Goal: Transaction & Acquisition: Obtain resource

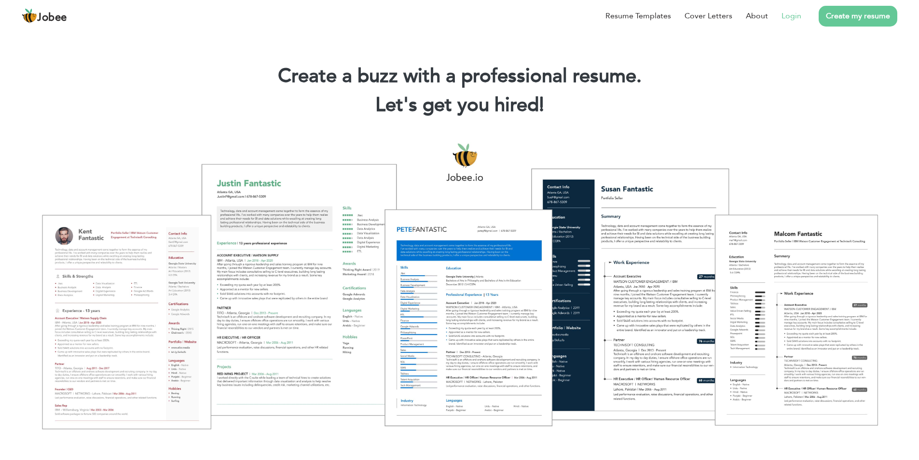
click at [795, 14] on link "Login" at bounding box center [791, 16] width 20 height 12
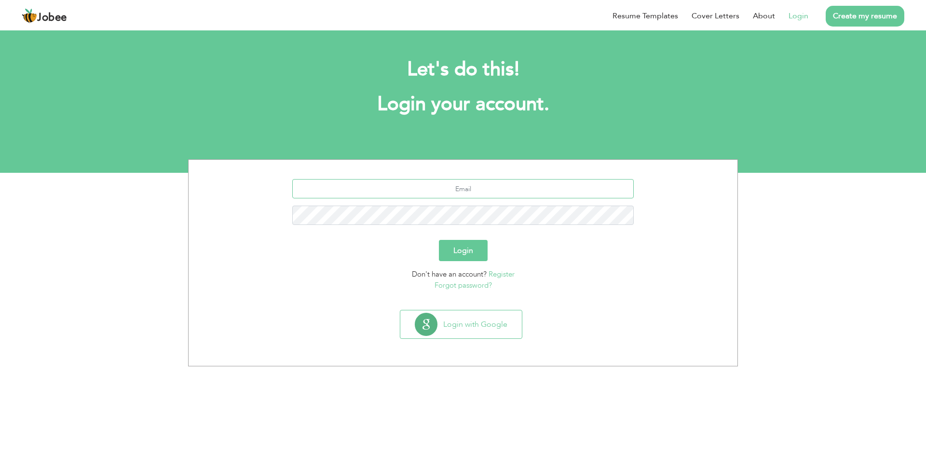
click at [496, 189] on input "text" at bounding box center [463, 188] width 342 height 19
type input "[EMAIL_ADDRESS][DOMAIN_NAME]"
click at [439, 240] on button "Login" at bounding box center [463, 250] width 49 height 21
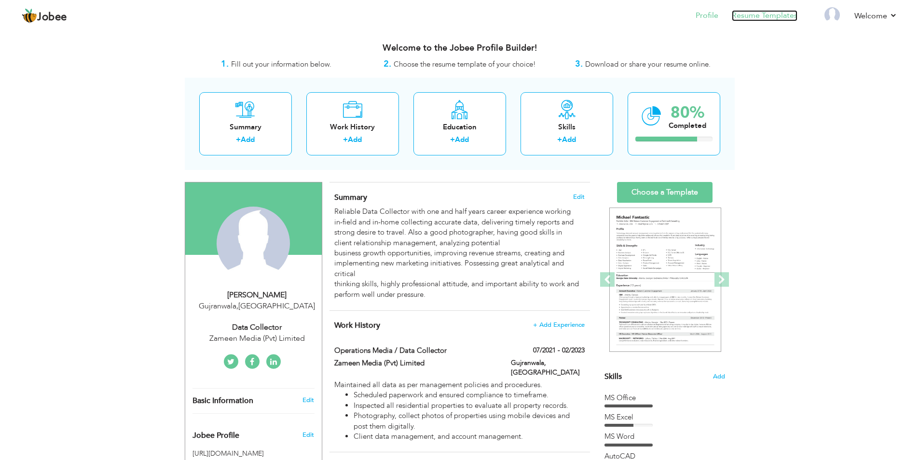
click at [773, 19] on link "Resume Templates" at bounding box center [765, 15] width 66 height 11
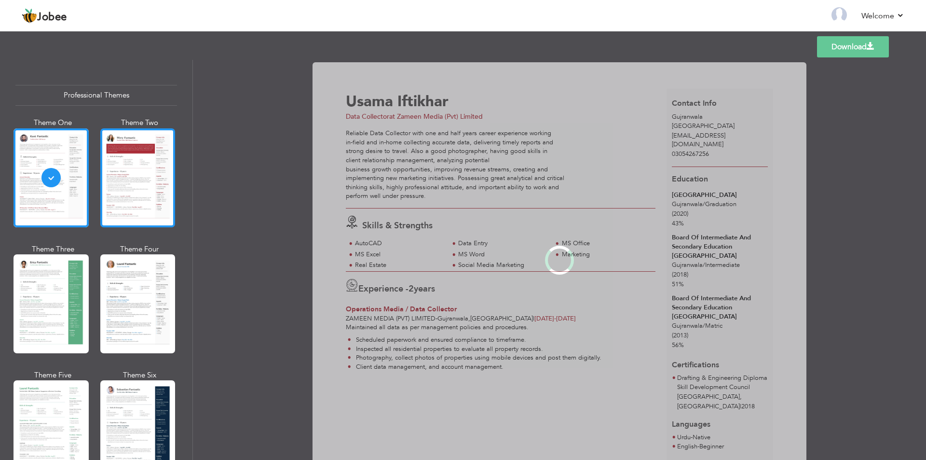
click at [136, 192] on div at bounding box center [137, 177] width 75 height 99
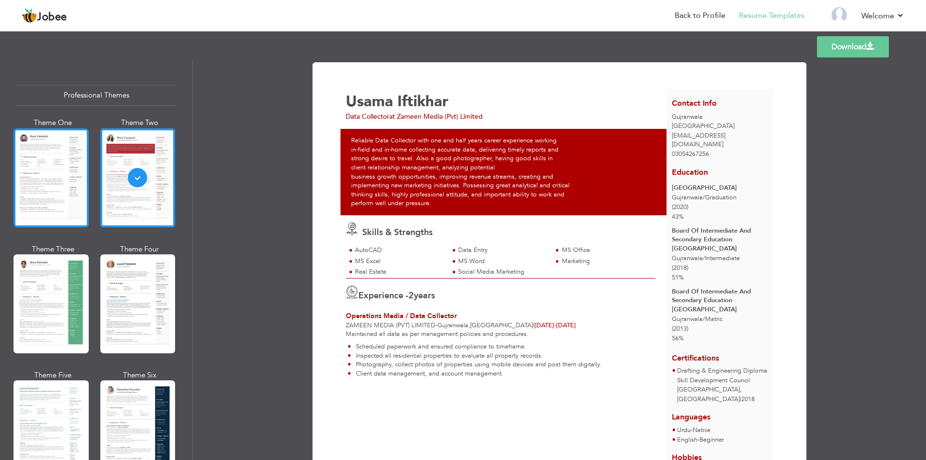
click at [25, 198] on div at bounding box center [51, 177] width 75 height 99
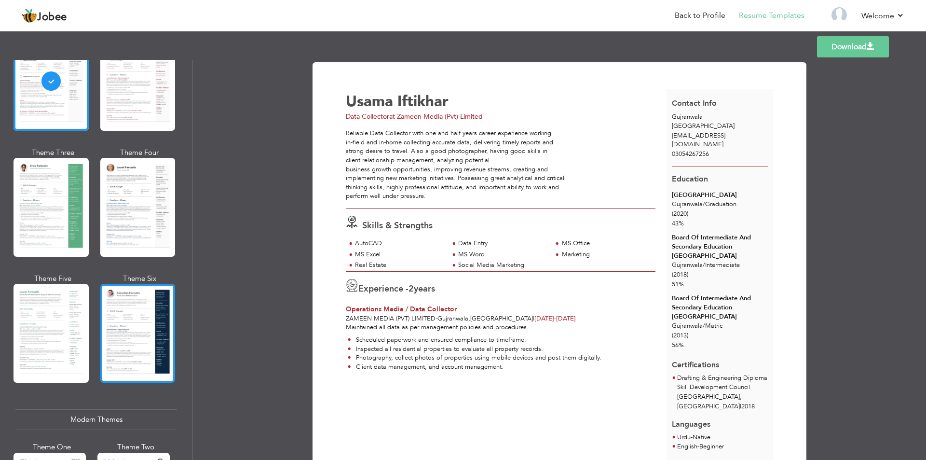
scroll to position [145, 0]
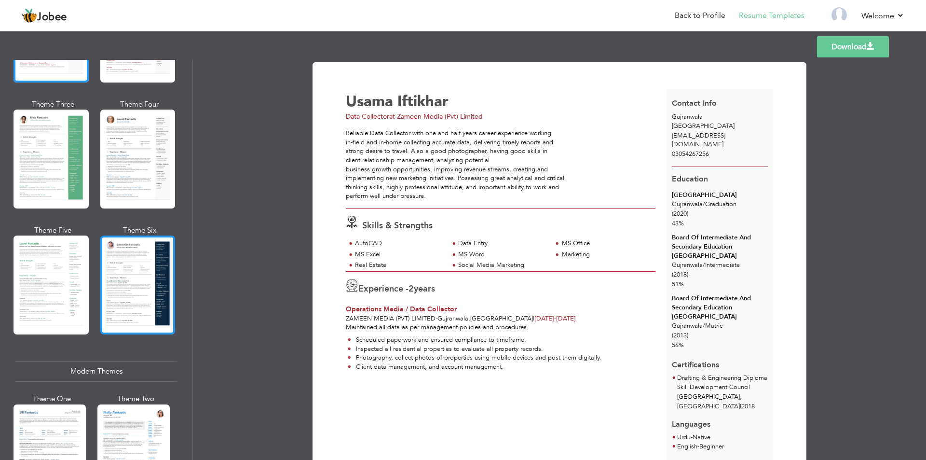
click at [145, 305] on div at bounding box center [137, 284] width 75 height 99
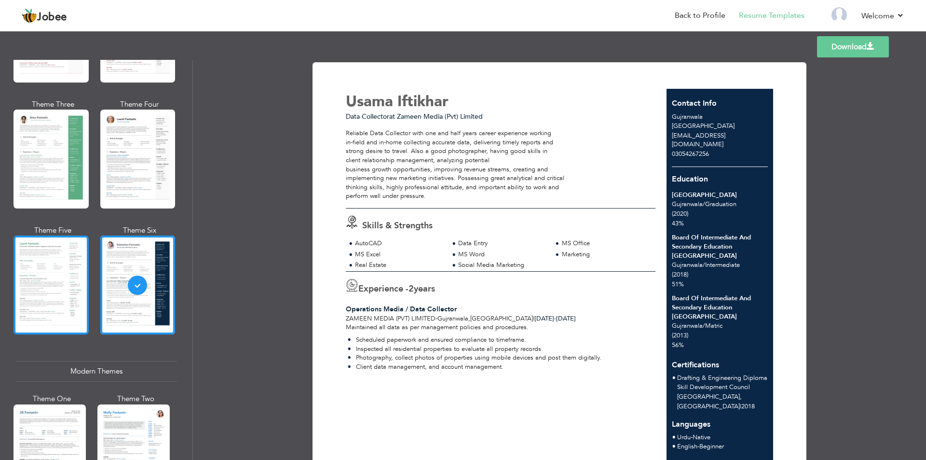
click at [68, 296] on div at bounding box center [51, 284] width 75 height 99
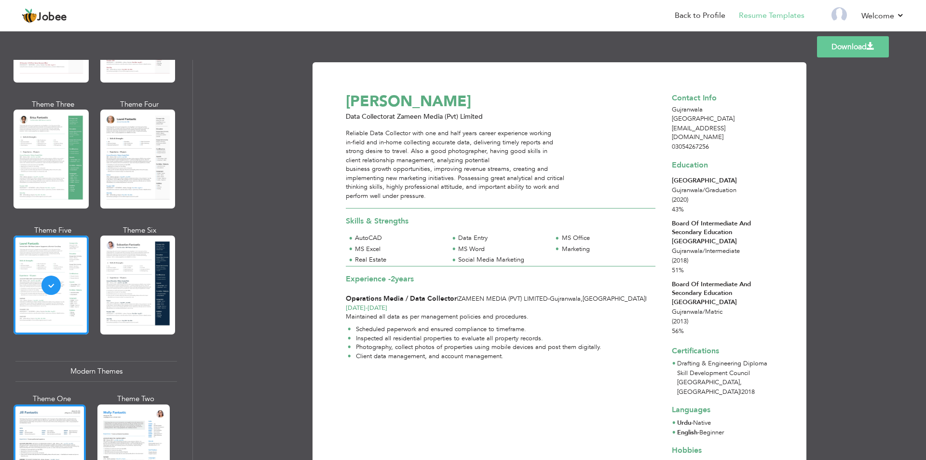
click at [41, 428] on div at bounding box center [50, 451] width 72 height 95
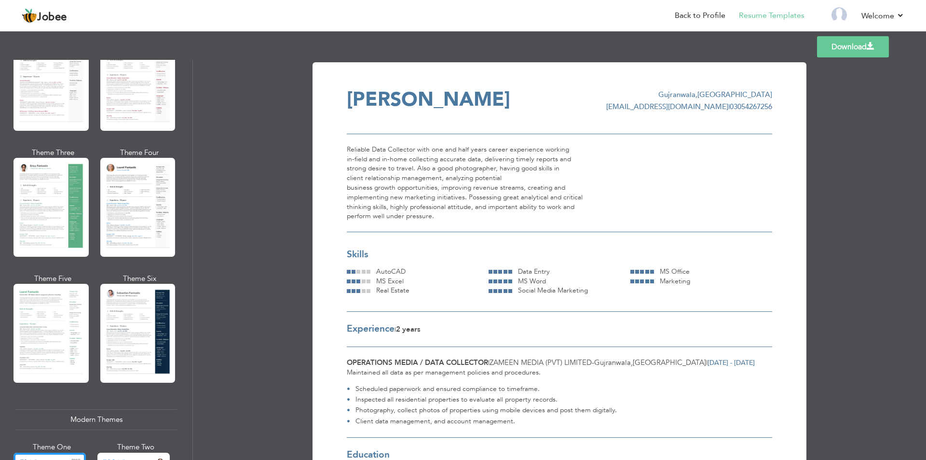
scroll to position [0, 0]
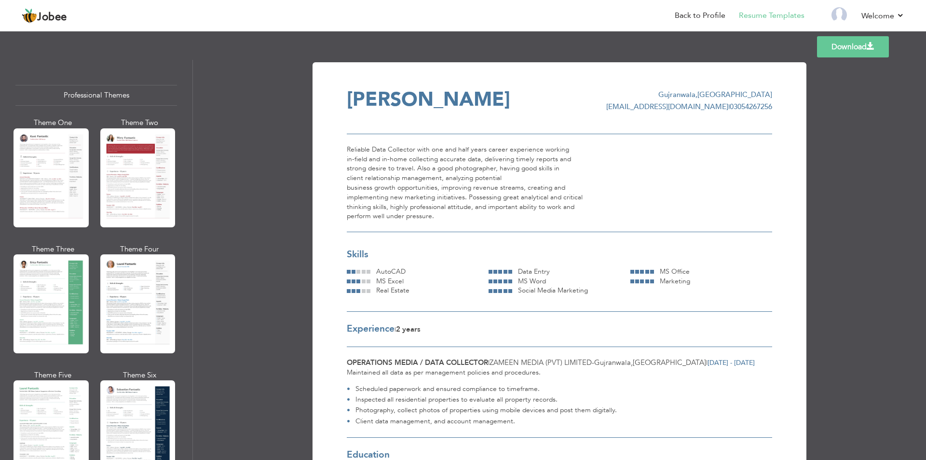
click at [35, 154] on div at bounding box center [51, 177] width 75 height 99
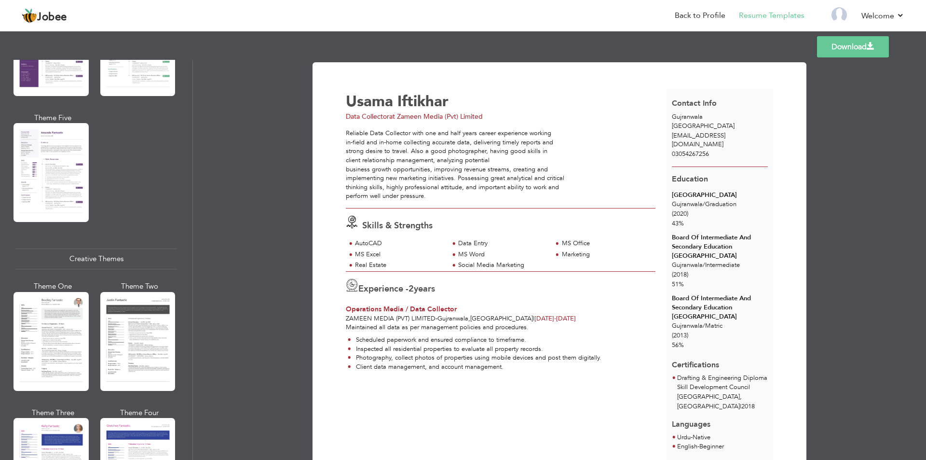
scroll to position [1013, 0]
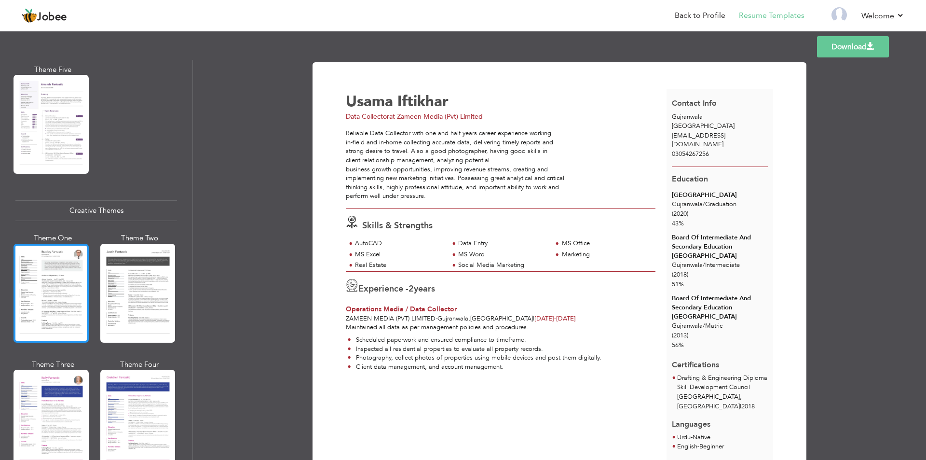
click at [59, 263] on div at bounding box center [51, 293] width 75 height 99
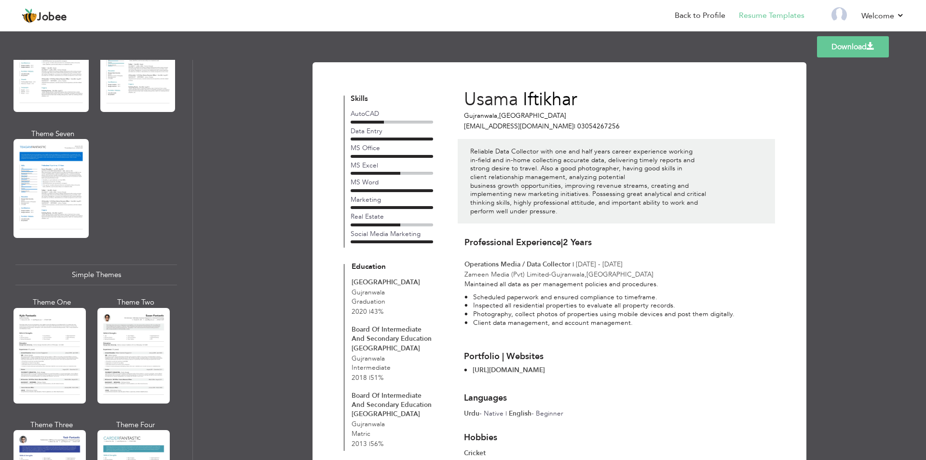
scroll to position [1566, 0]
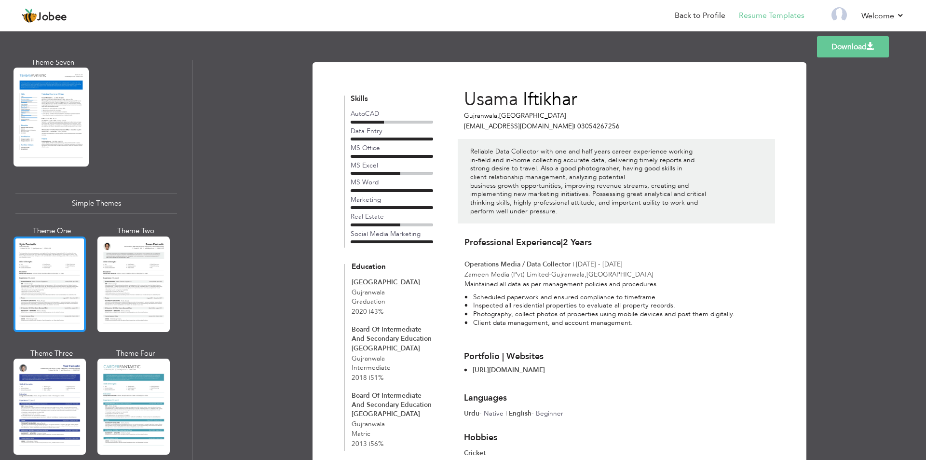
click at [74, 258] on div at bounding box center [50, 283] width 72 height 95
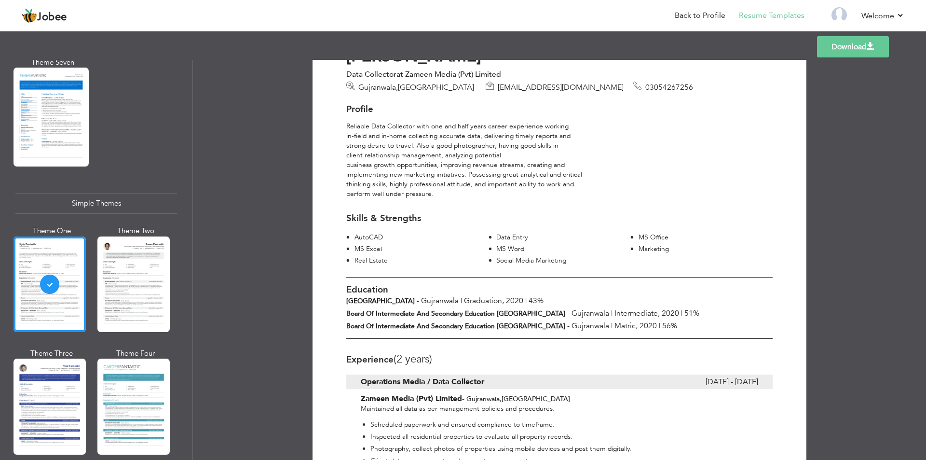
scroll to position [0, 0]
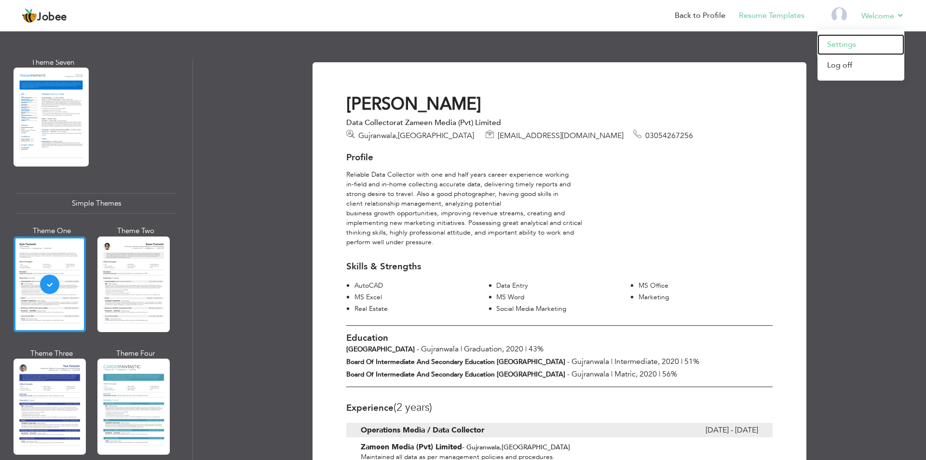
click at [848, 43] on link "Settings" at bounding box center [860, 44] width 87 height 21
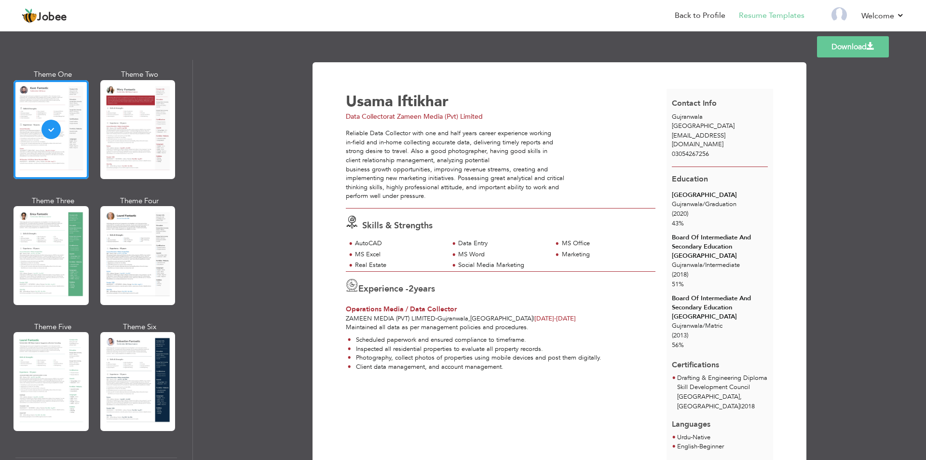
scroll to position [338, 0]
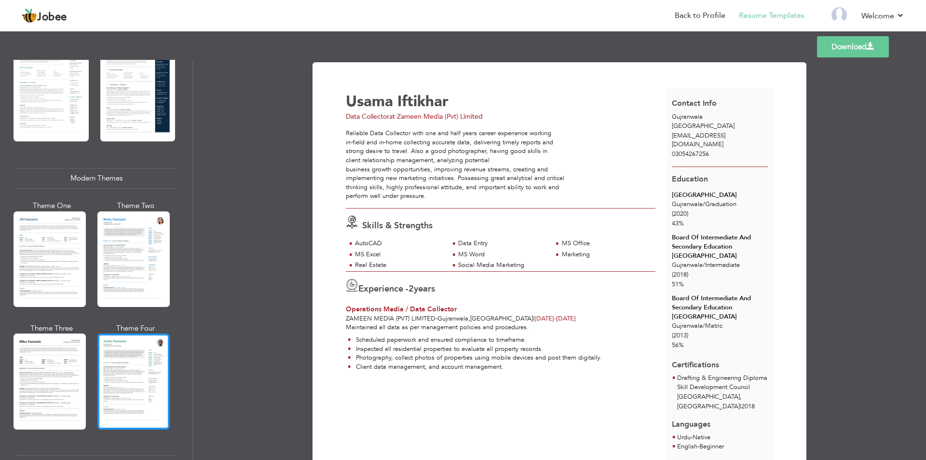
click at [146, 355] on div at bounding box center [133, 380] width 72 height 95
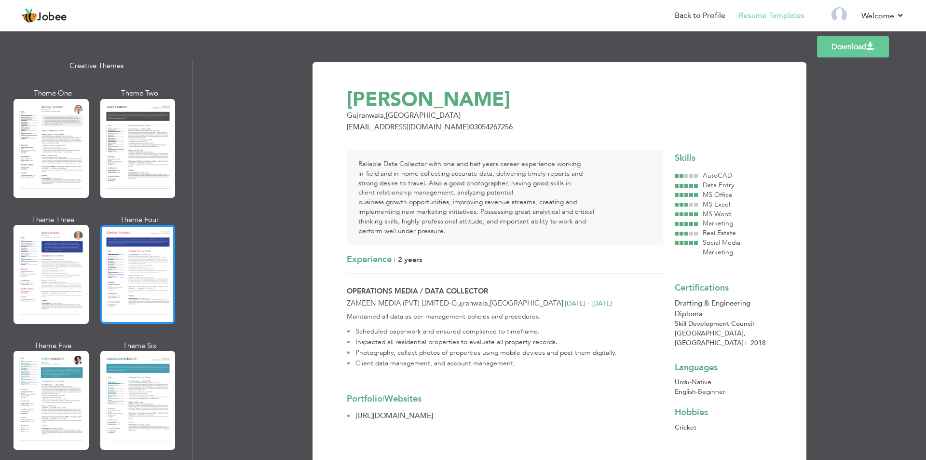
scroll to position [1206, 0]
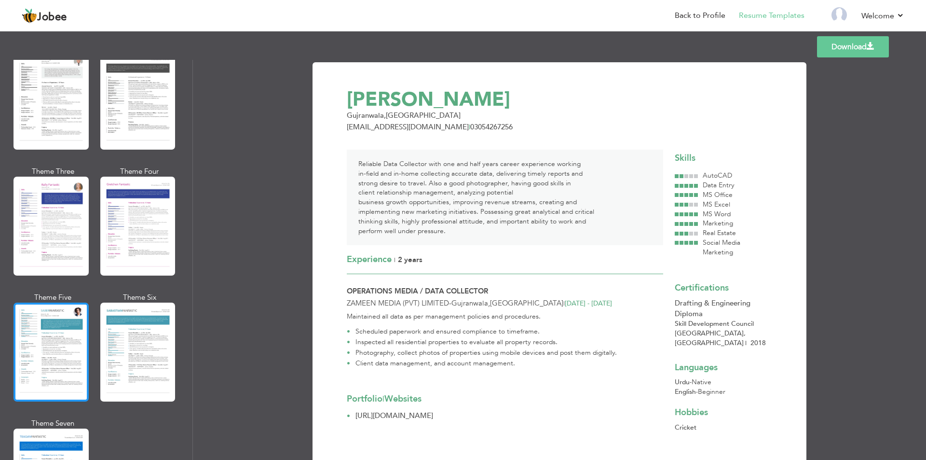
click at [60, 322] on div at bounding box center [51, 351] width 75 height 99
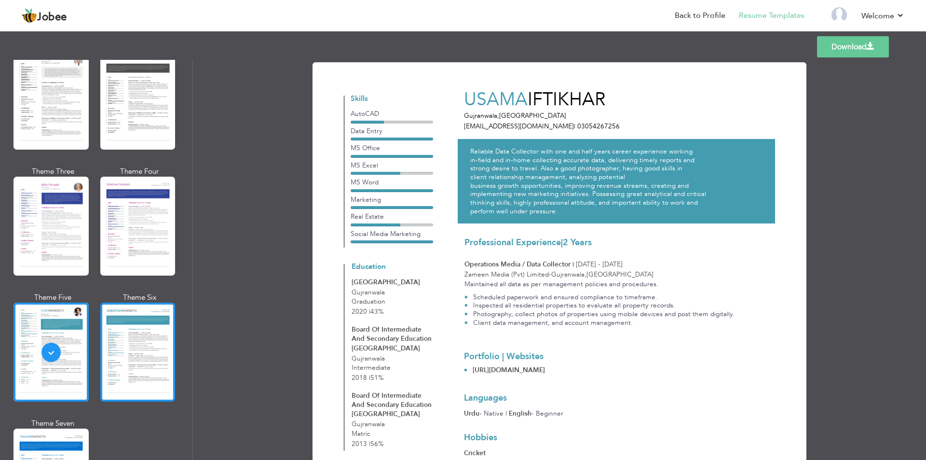
click at [121, 327] on div at bounding box center [137, 351] width 75 height 99
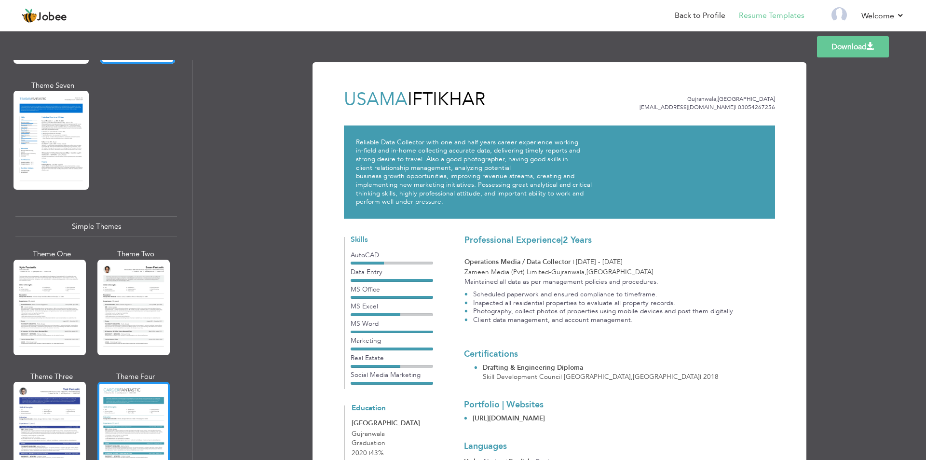
scroll to position [1566, 0]
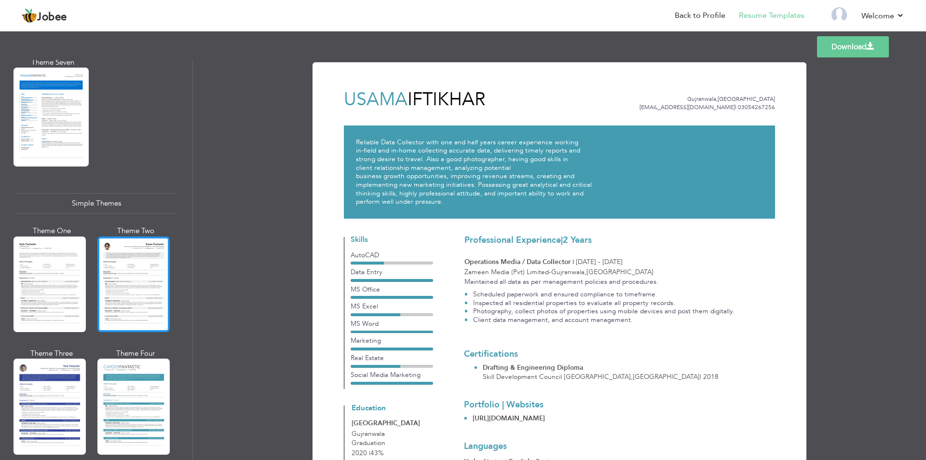
click at [136, 250] on div at bounding box center [133, 283] width 72 height 95
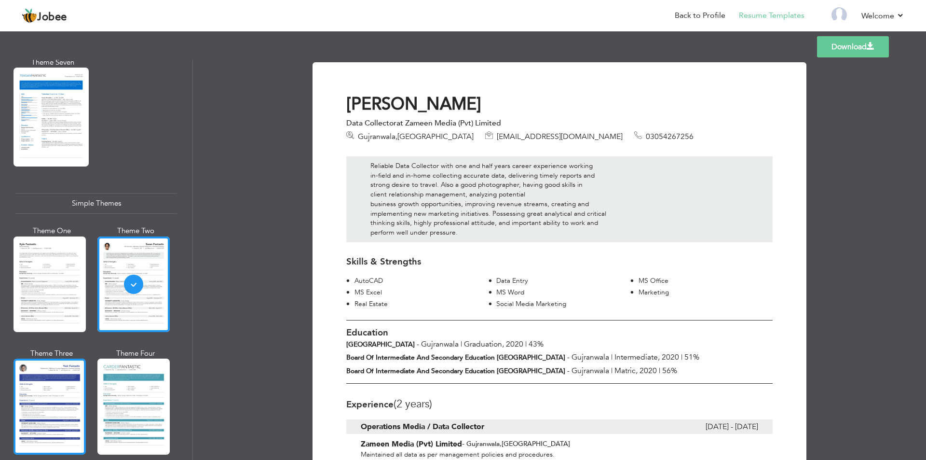
click at [54, 378] on div at bounding box center [50, 405] width 72 height 95
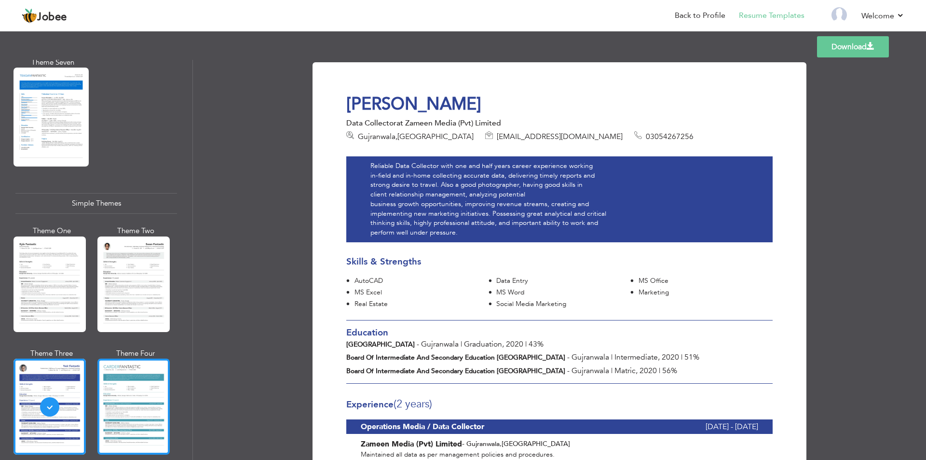
click at [126, 375] on div at bounding box center [133, 405] width 72 height 95
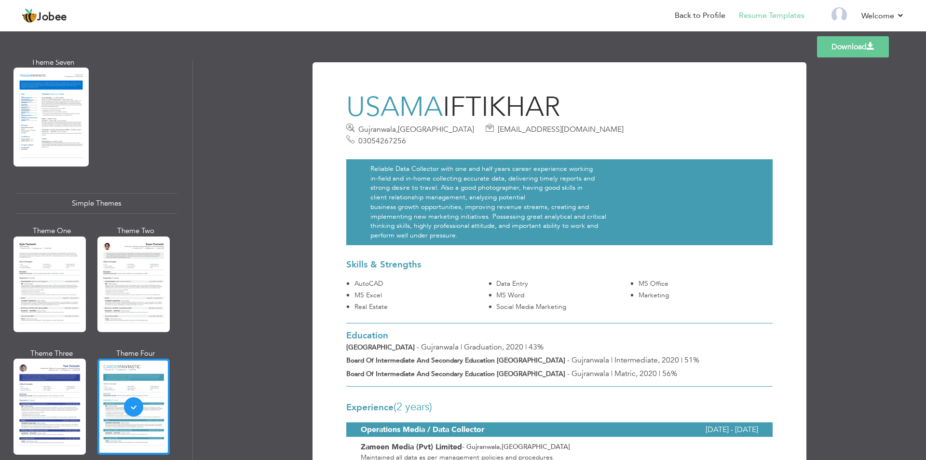
scroll to position [1325, 0]
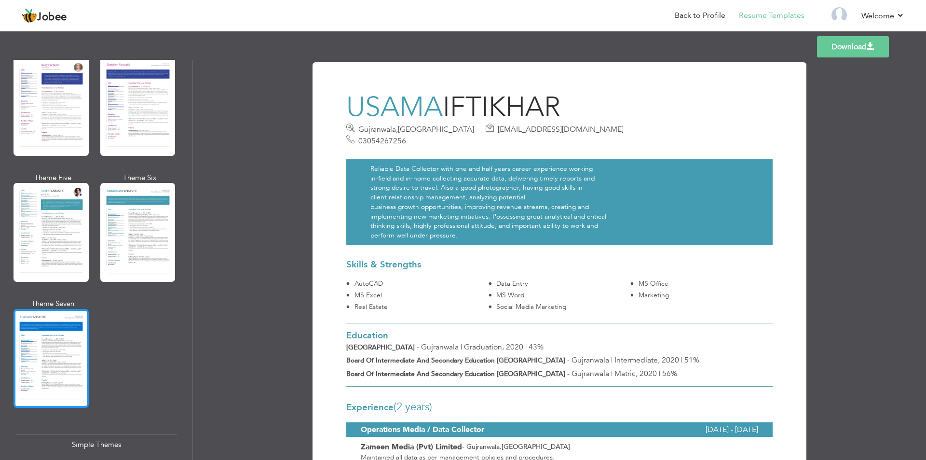
click at [49, 345] on div at bounding box center [51, 358] width 75 height 99
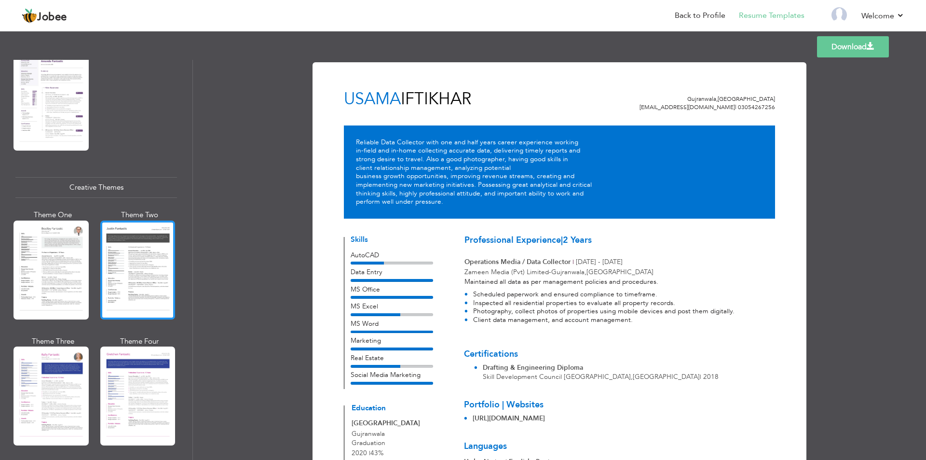
scroll to position [988, 0]
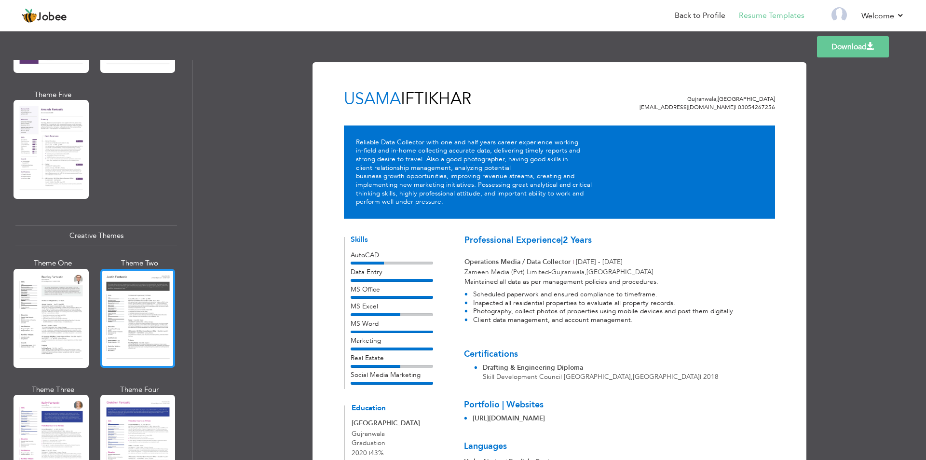
click at [151, 307] on div at bounding box center [137, 318] width 75 height 99
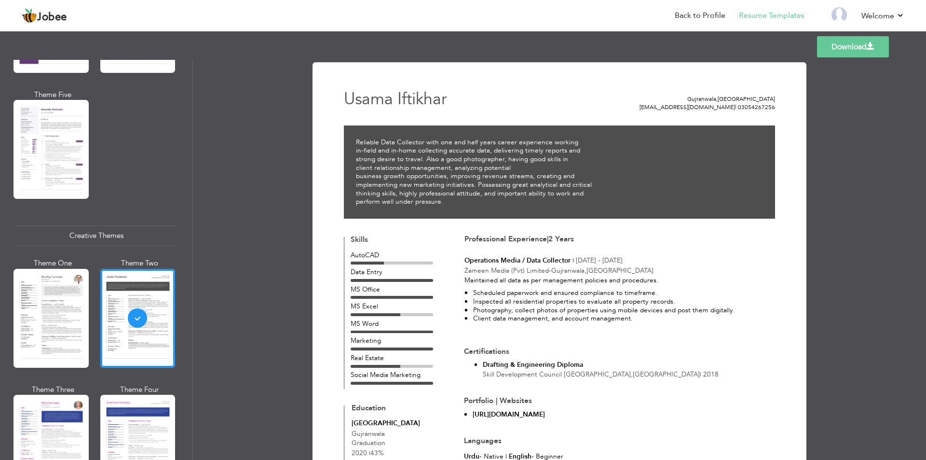
scroll to position [939, 0]
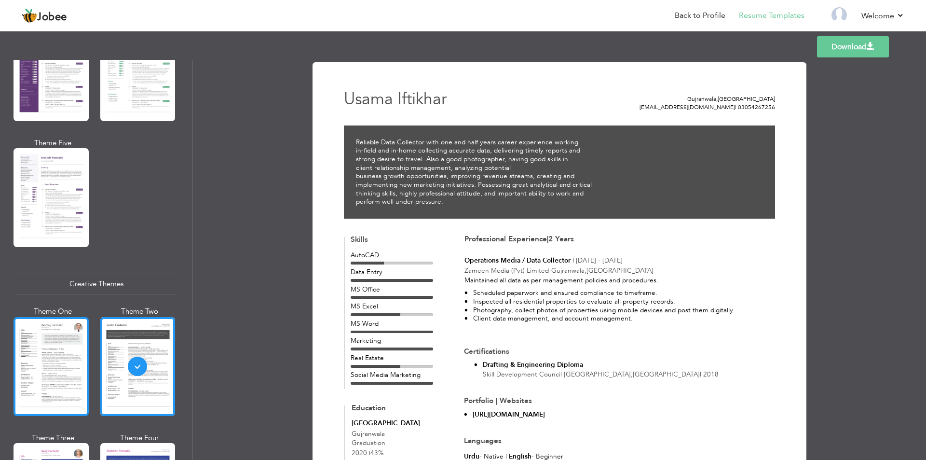
click at [50, 366] on div at bounding box center [51, 366] width 75 height 99
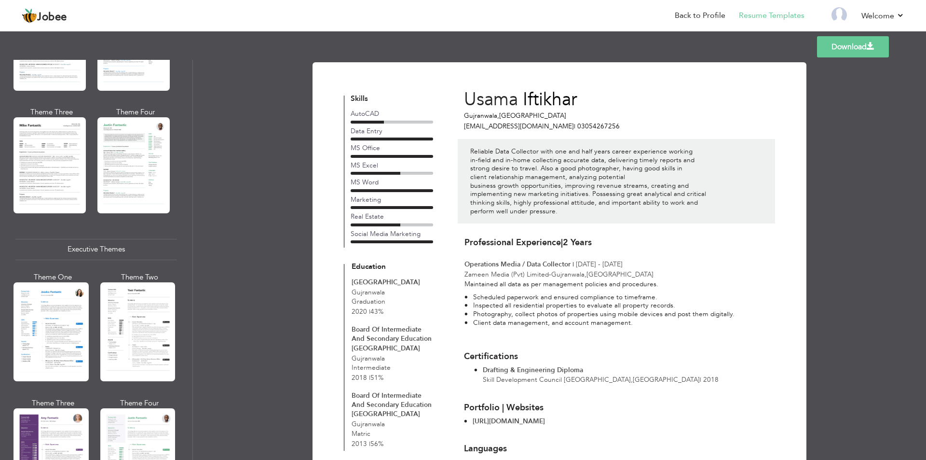
scroll to position [505, 0]
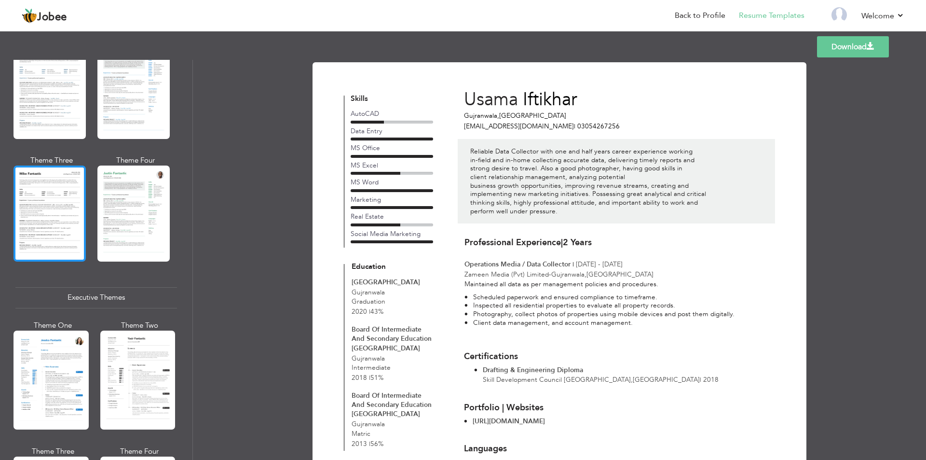
click at [49, 209] on div at bounding box center [50, 212] width 72 height 95
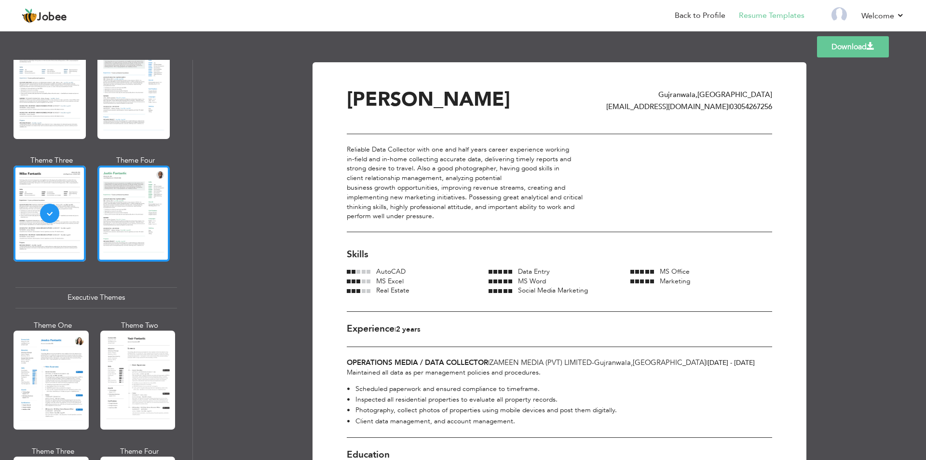
click at [130, 205] on div at bounding box center [133, 212] width 72 height 95
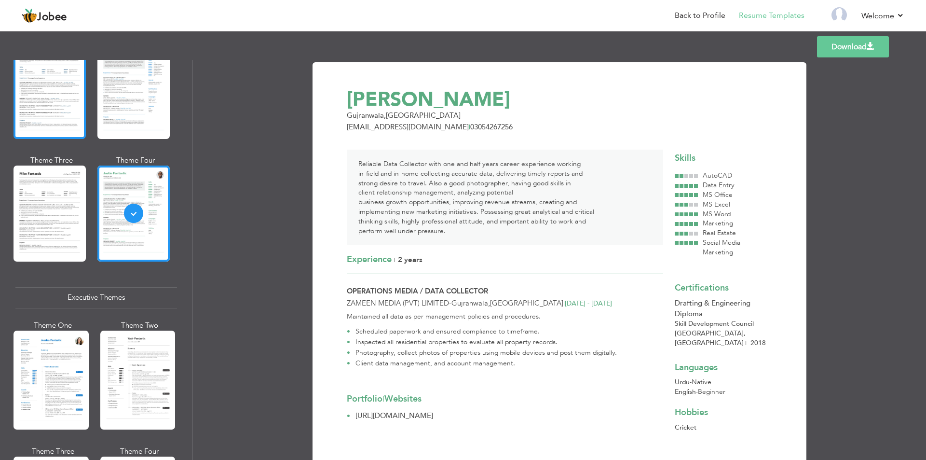
click at [73, 66] on div at bounding box center [50, 90] width 72 height 95
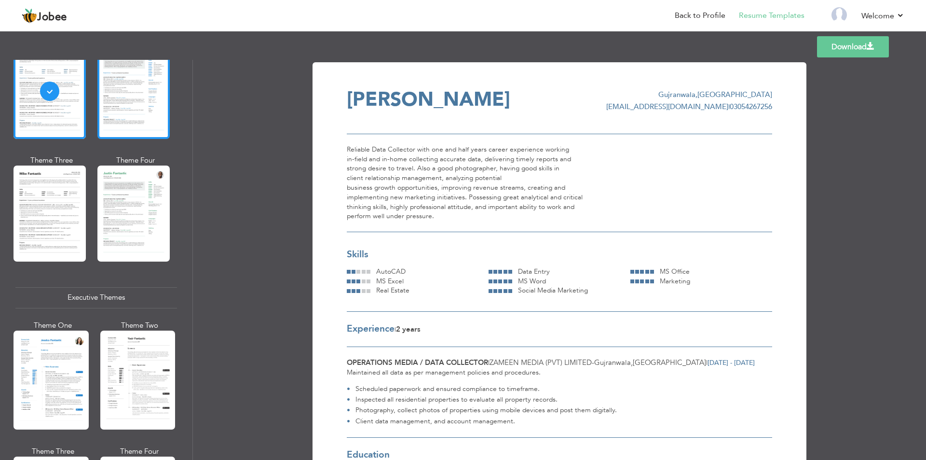
click at [135, 113] on div at bounding box center [133, 90] width 72 height 95
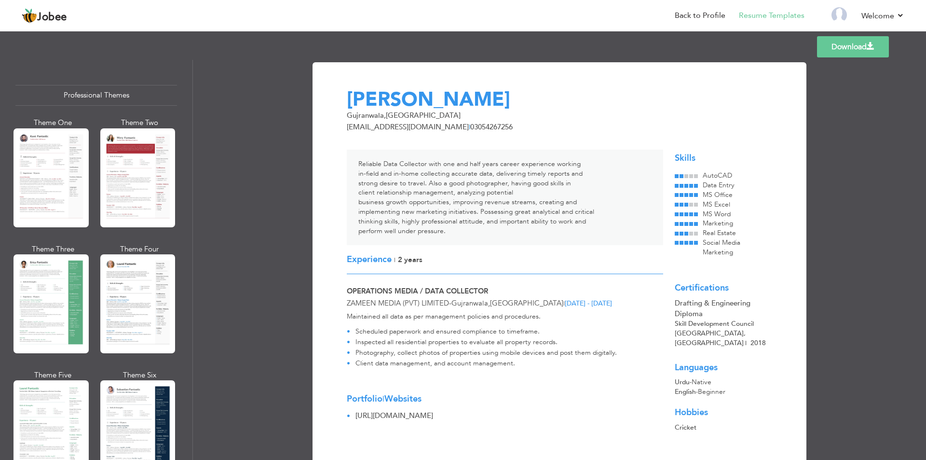
scroll to position [0, 0]
click at [42, 171] on div at bounding box center [51, 177] width 75 height 99
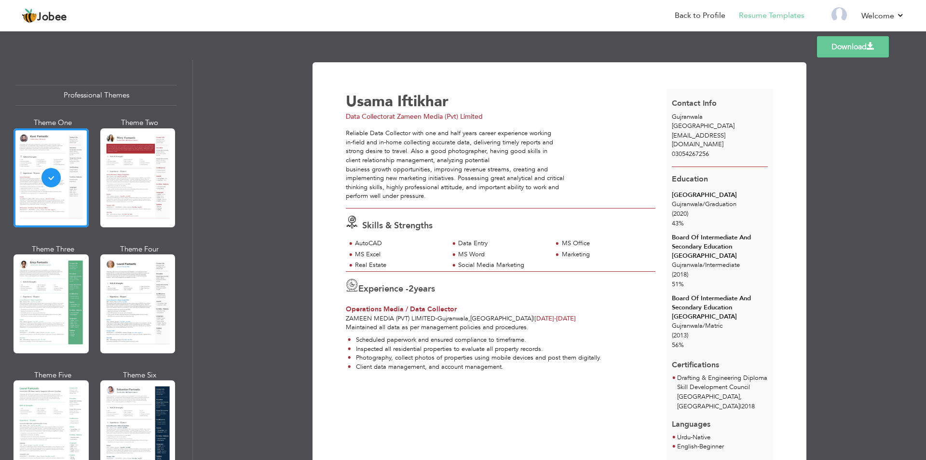
click at [848, 49] on link "Download" at bounding box center [853, 46] width 72 height 21
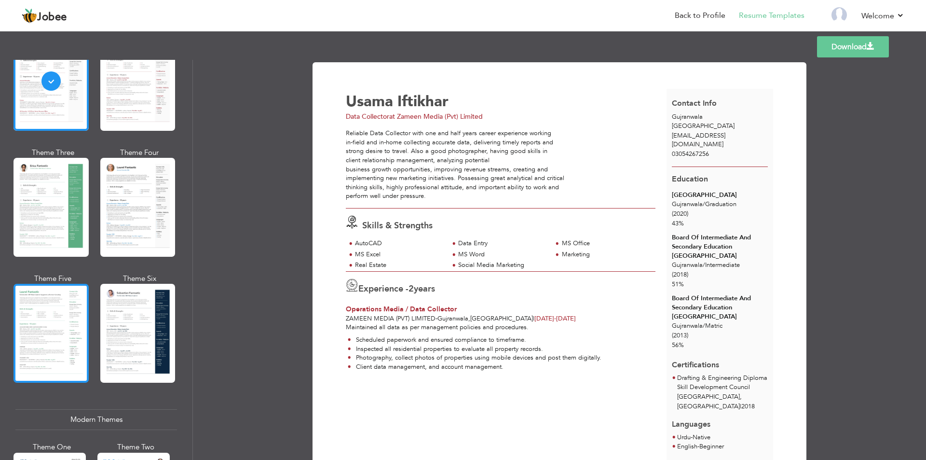
click at [56, 320] on div at bounding box center [51, 333] width 75 height 99
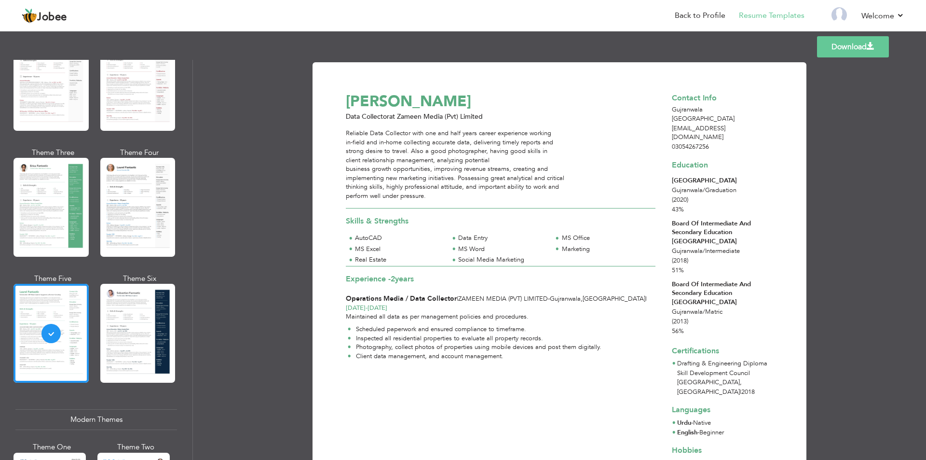
click at [710, 142] on div "03054267256" at bounding box center [719, 146] width 107 height 9
click at [697, 142] on span "03054267256" at bounding box center [690, 146] width 37 height 9
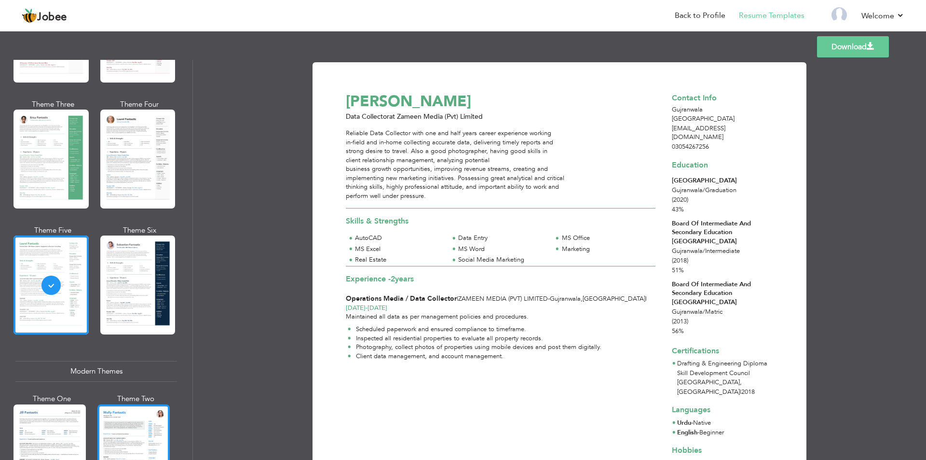
scroll to position [241, 0]
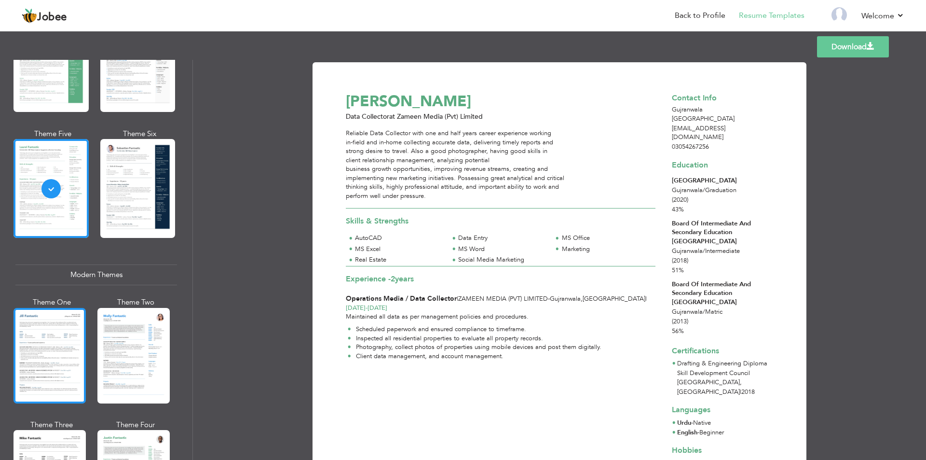
click at [48, 355] on div at bounding box center [50, 355] width 72 height 95
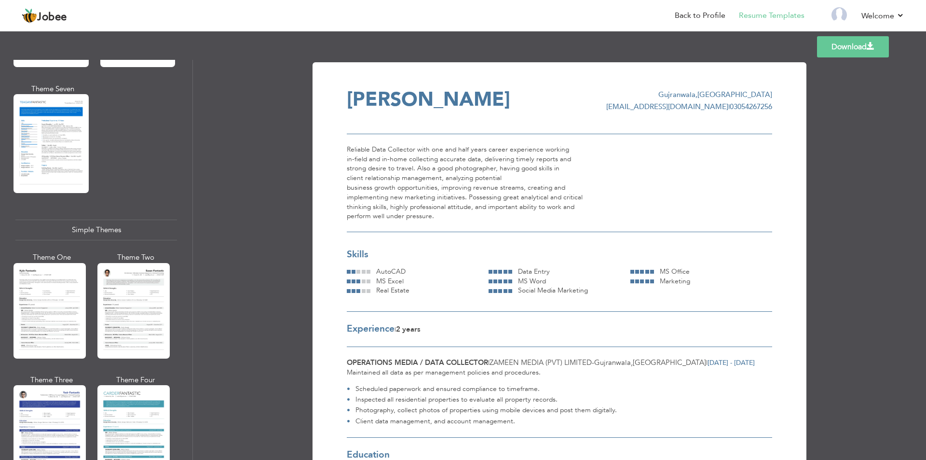
scroll to position [1566, 0]
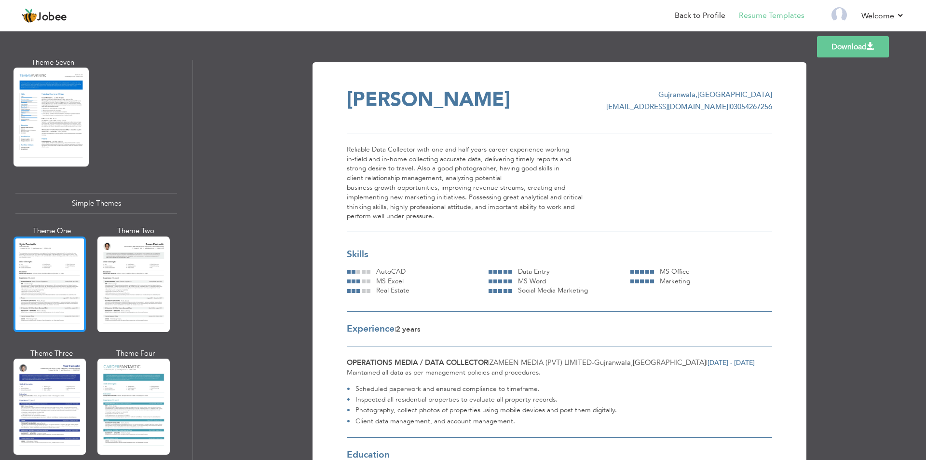
click at [64, 255] on div at bounding box center [50, 283] width 72 height 95
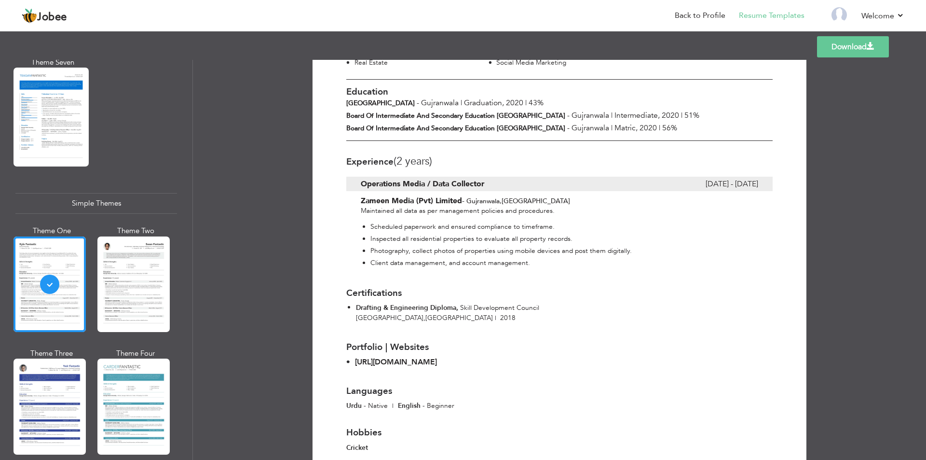
scroll to position [149, 0]
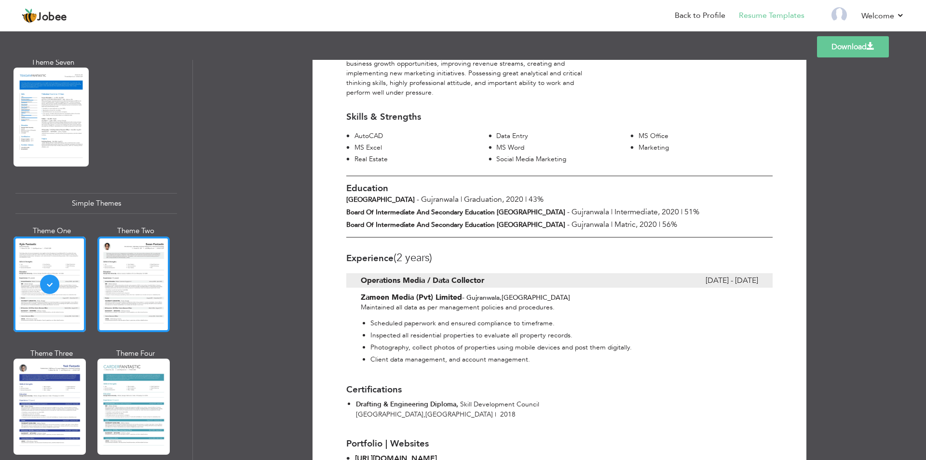
click at [144, 254] on div at bounding box center [133, 283] width 72 height 95
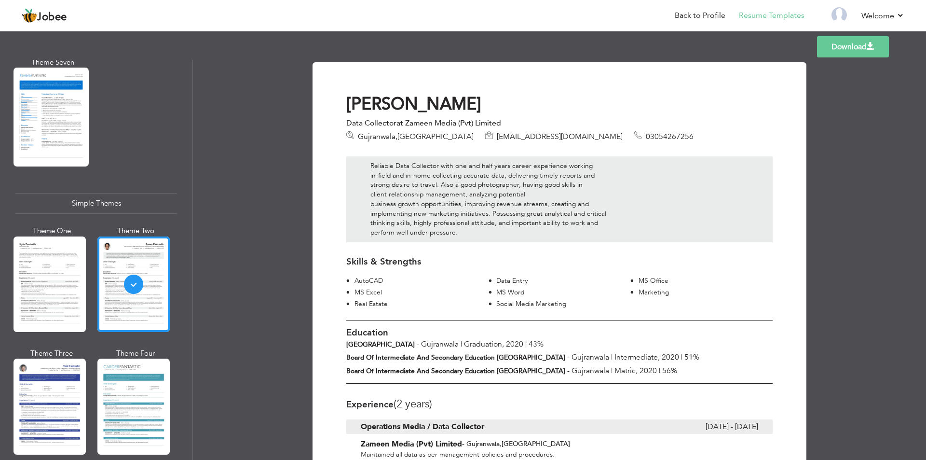
scroll to position [1325, 0]
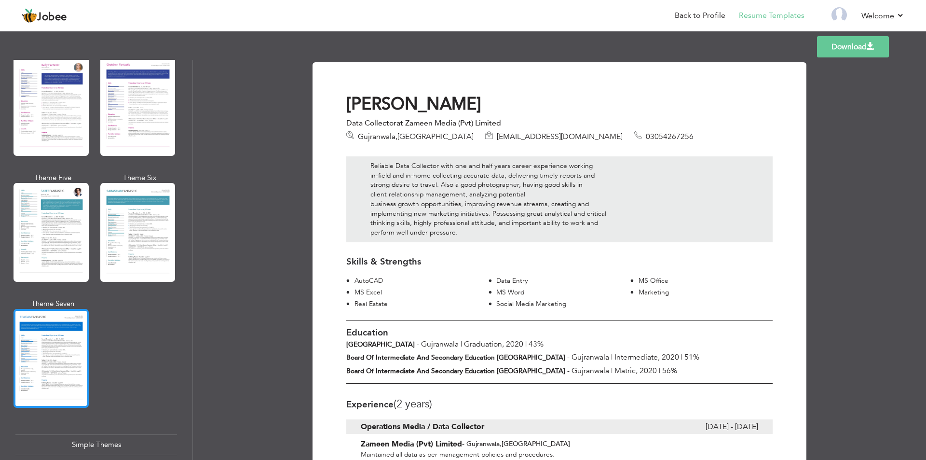
click at [52, 329] on div at bounding box center [51, 358] width 75 height 99
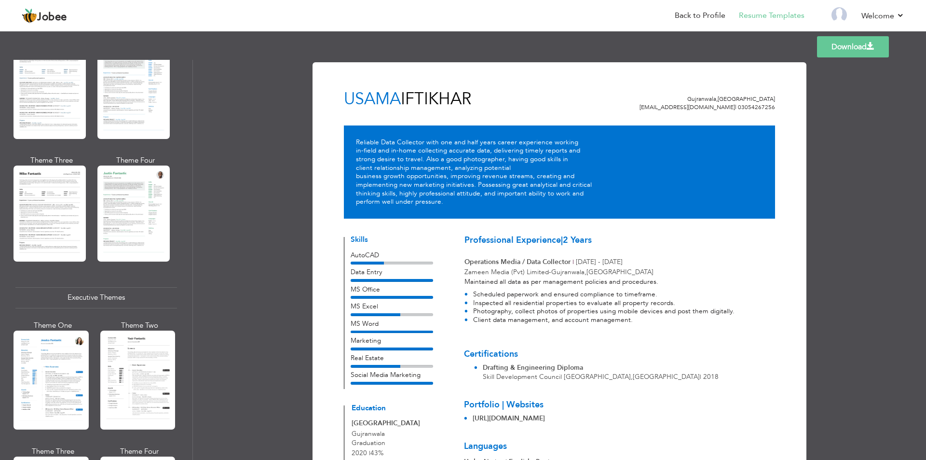
scroll to position [312, 0]
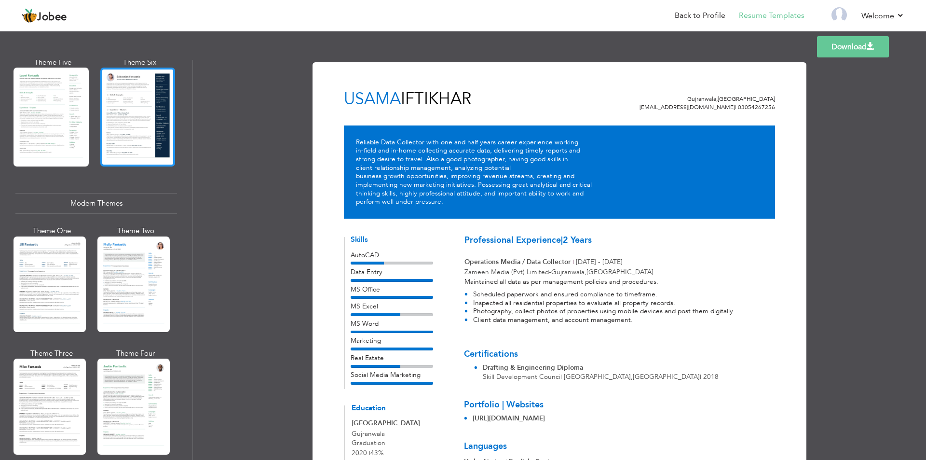
click at [139, 123] on div at bounding box center [137, 117] width 75 height 99
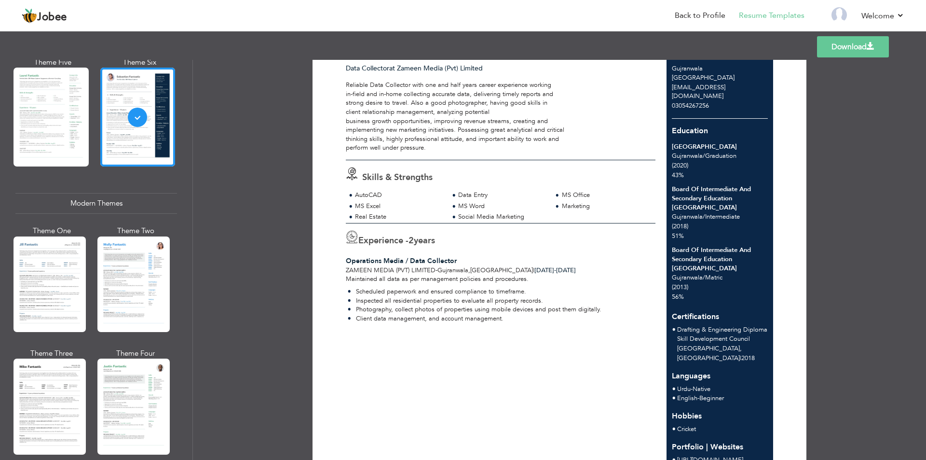
scroll to position [91, 0]
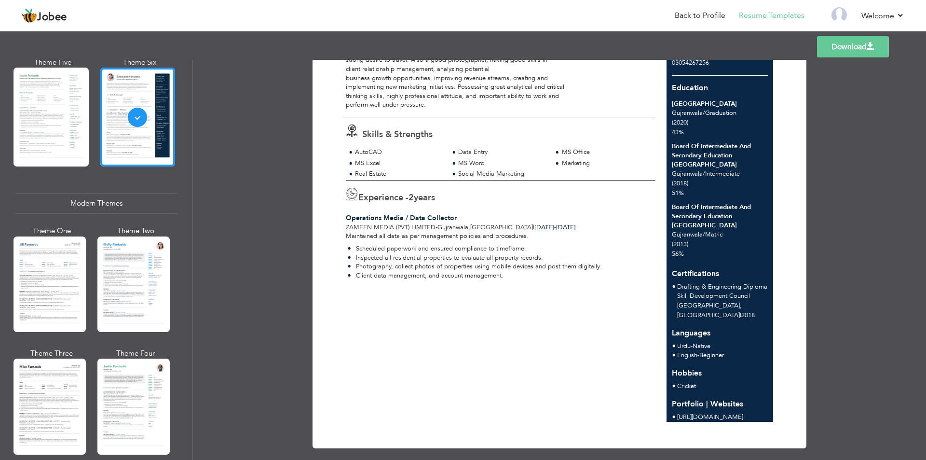
click at [852, 50] on link "Download" at bounding box center [853, 46] width 72 height 21
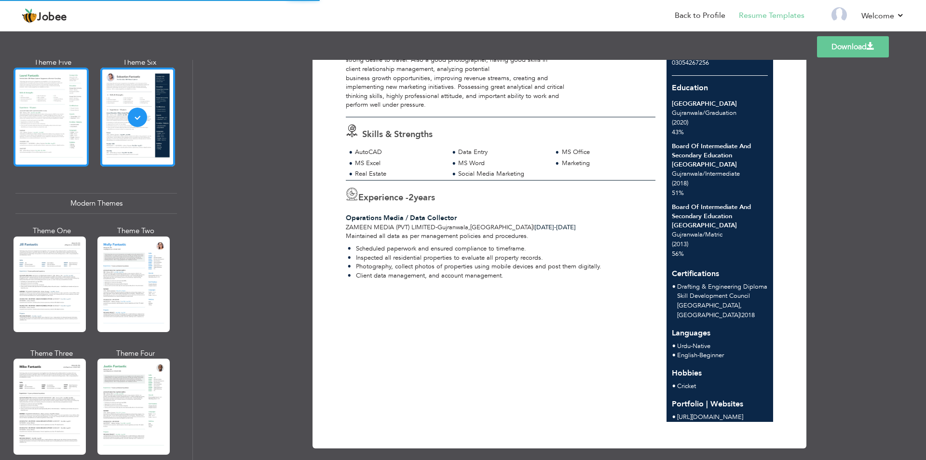
click at [59, 102] on div at bounding box center [51, 117] width 75 height 99
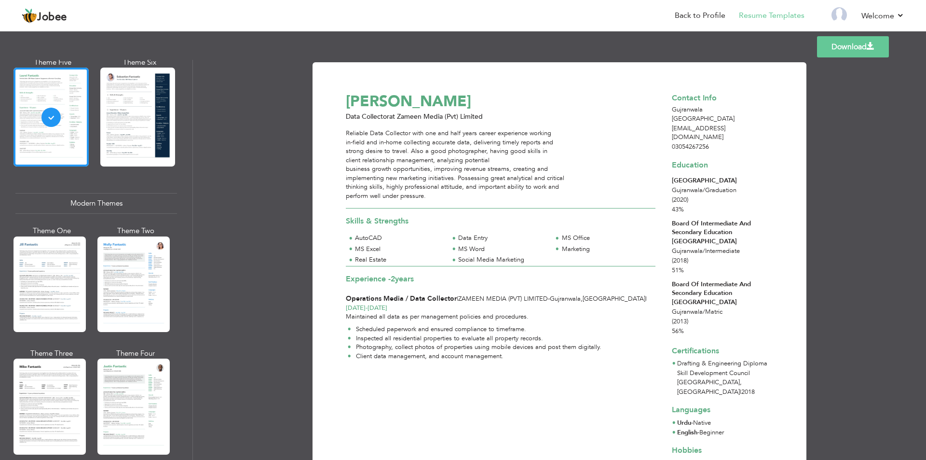
scroll to position [77, 0]
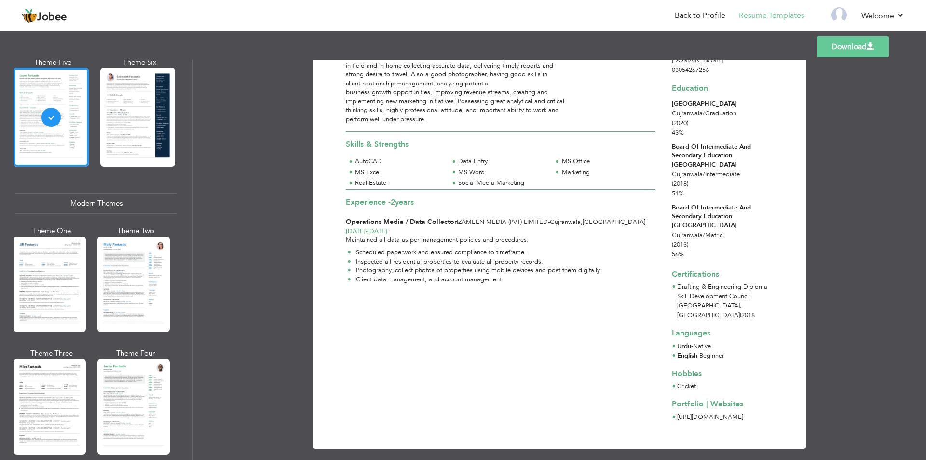
click at [877, 46] on link "Download" at bounding box center [853, 46] width 72 height 21
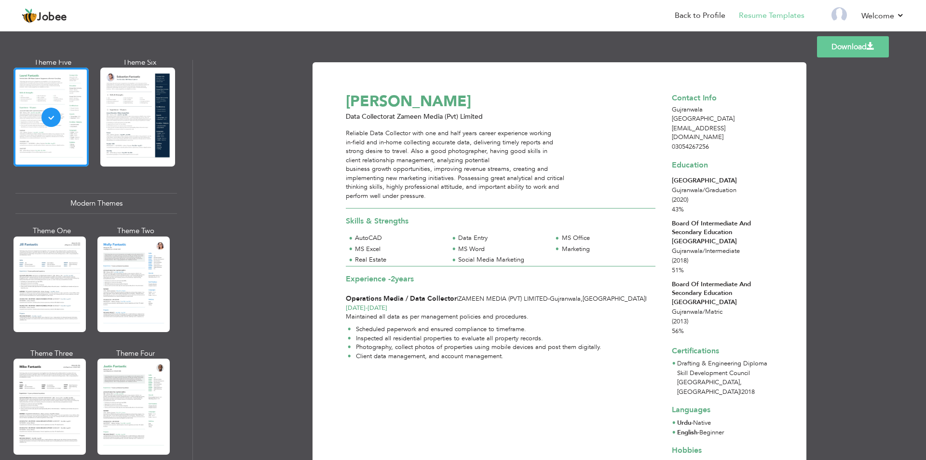
scroll to position [0, 0]
